Goal: Information Seeking & Learning: Find specific page/section

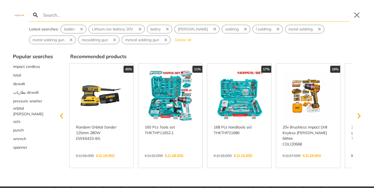
type input "b"
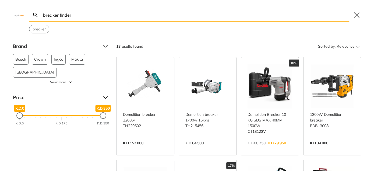
type input "breaker finder"
click at [359, 17] on button "Close" at bounding box center [357, 15] width 9 height 9
click at [354, 15] on button "Close" at bounding box center [357, 15] width 9 height 9
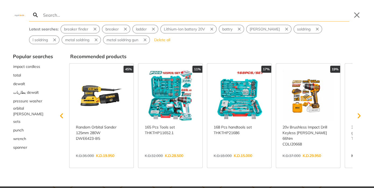
type input "b"
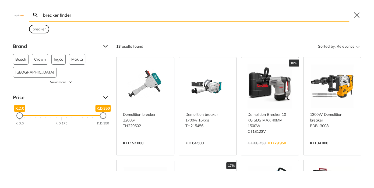
click at [39, 29] on span "breaker" at bounding box center [39, 29] width 13 height 6
type input "breaker"
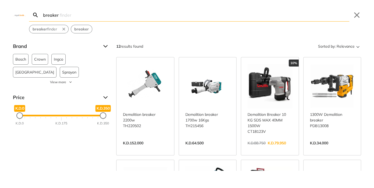
click at [76, 13] on input "breaker" at bounding box center [195, 15] width 307 height 13
click at [358, 16] on button "Close" at bounding box center [357, 15] width 9 height 9
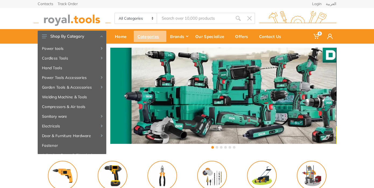
click at [150, 37] on div "Categories" at bounding box center [150, 36] width 33 height 11
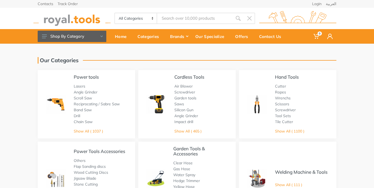
click at [60, 19] on img at bounding box center [71, 18] width 77 height 15
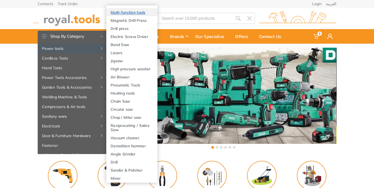
click at [139, 13] on link "Multi-function tools" at bounding box center [131, 12] width 51 height 8
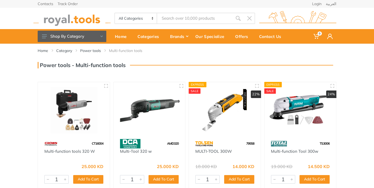
click at [63, 17] on img at bounding box center [71, 18] width 77 height 15
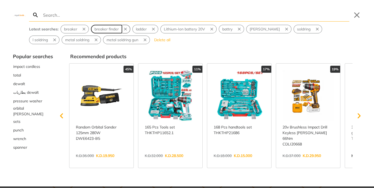
click at [109, 29] on span "breaker finder" at bounding box center [106, 29] width 24 height 6
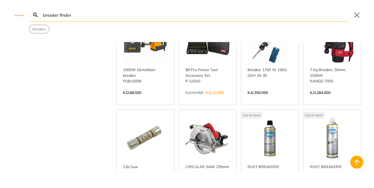
scroll to position [21, 0]
